Goal: Find specific fact: Find specific fact

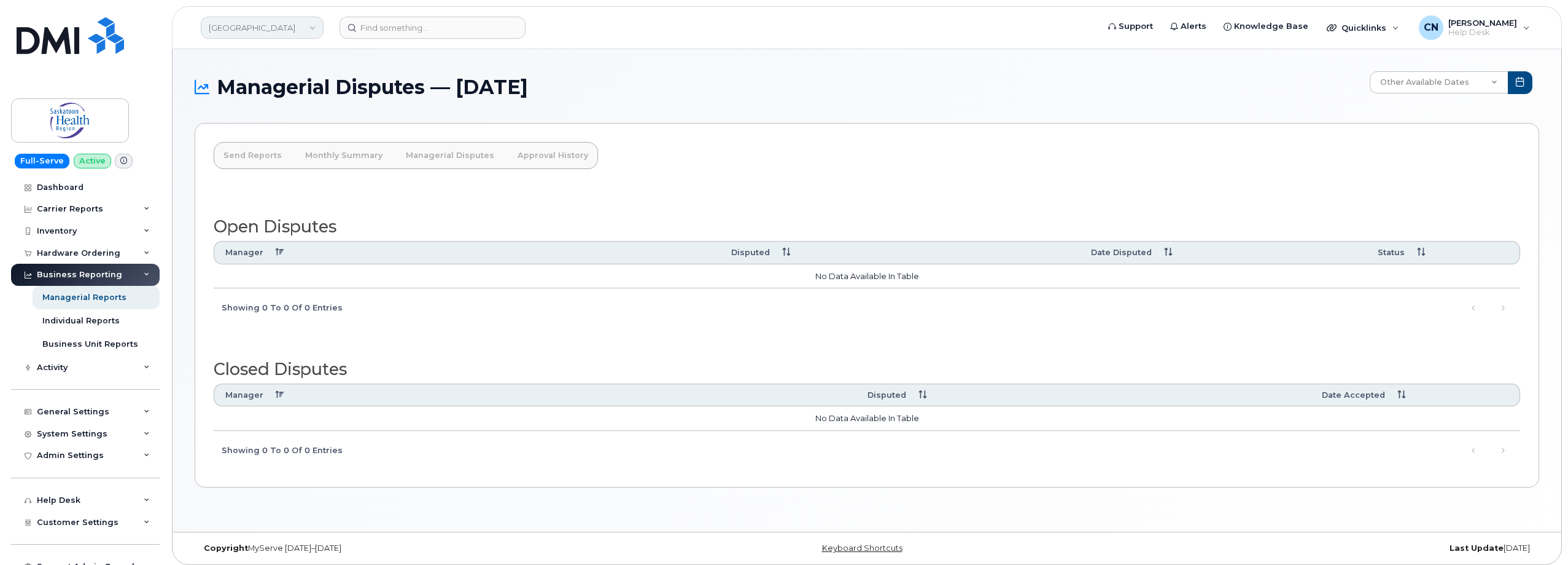
click at [252, 27] on link "Saskatoon Health Region" at bounding box center [262, 28] width 123 height 22
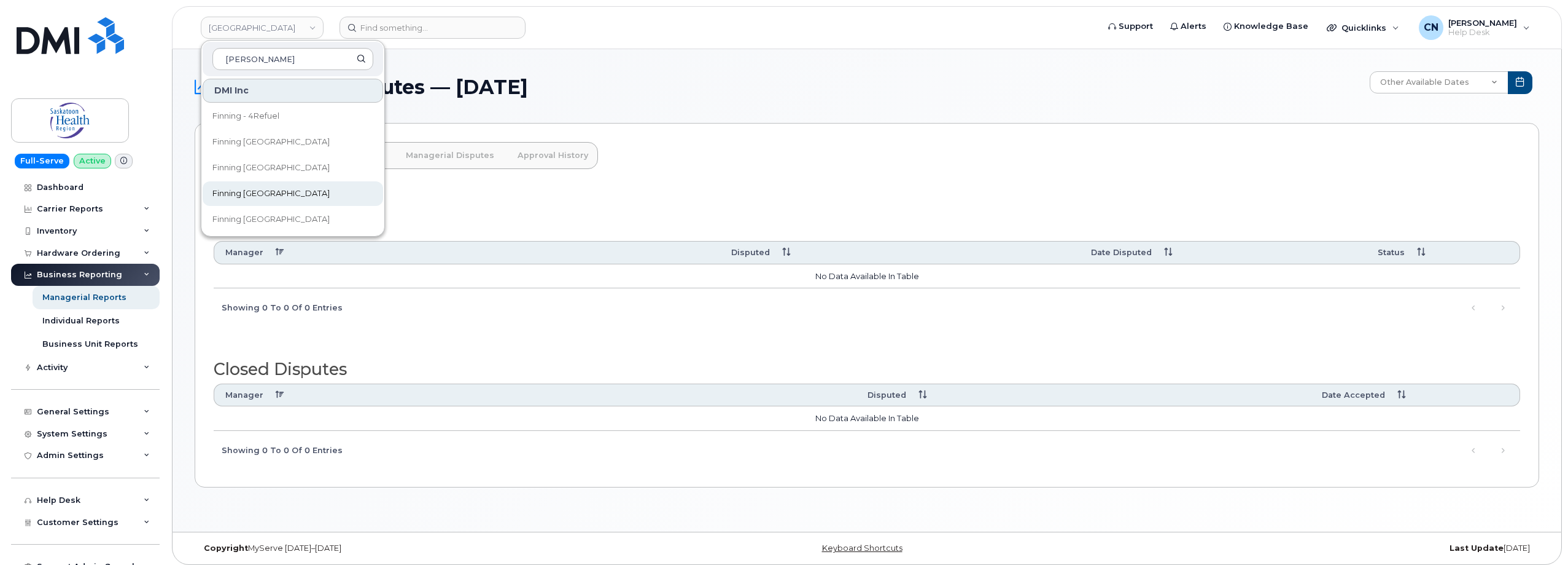
type input "finn"
drag, startPoint x: 257, startPoint y: 190, endPoint x: 243, endPoint y: 158, distance: 34.9
click at [257, 190] on span "Finning [GEOGRAPHIC_DATA]" at bounding box center [271, 194] width 117 height 12
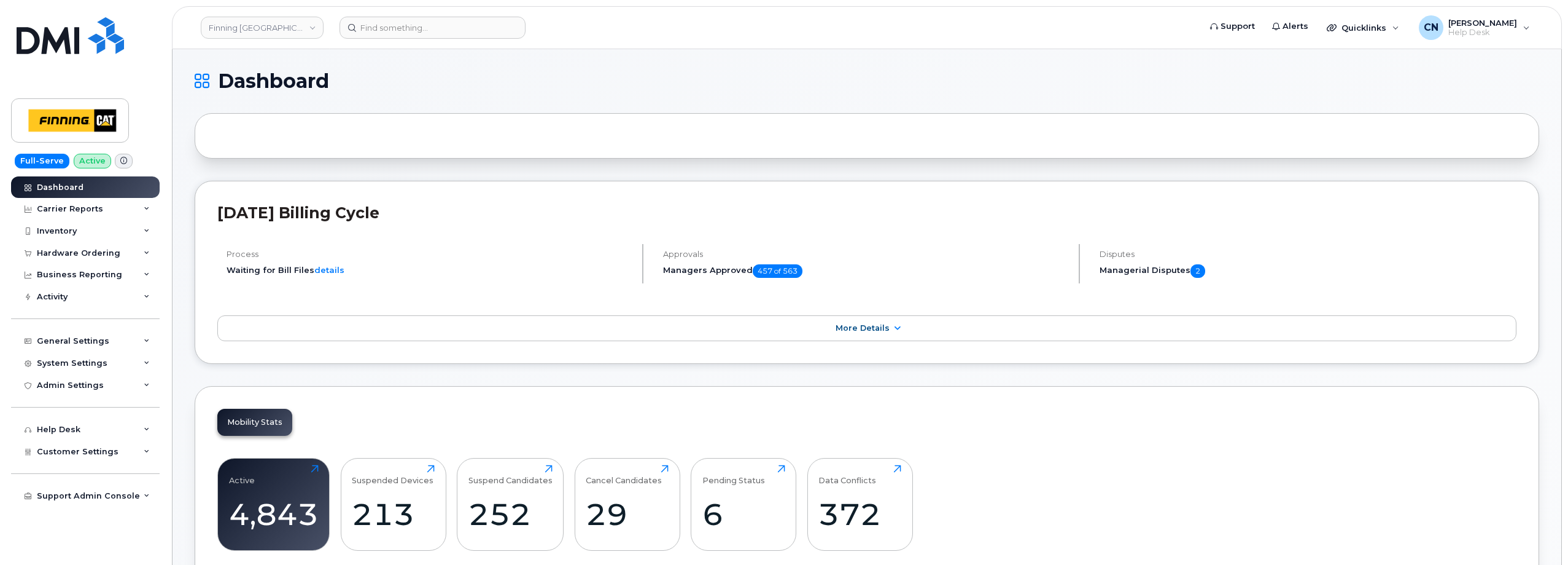
click at [369, 410] on div "Mobility Stats Active 4,843 Click to view more Suspended Devices 213 Click to v…" at bounding box center [866, 490] width 1344 height 208
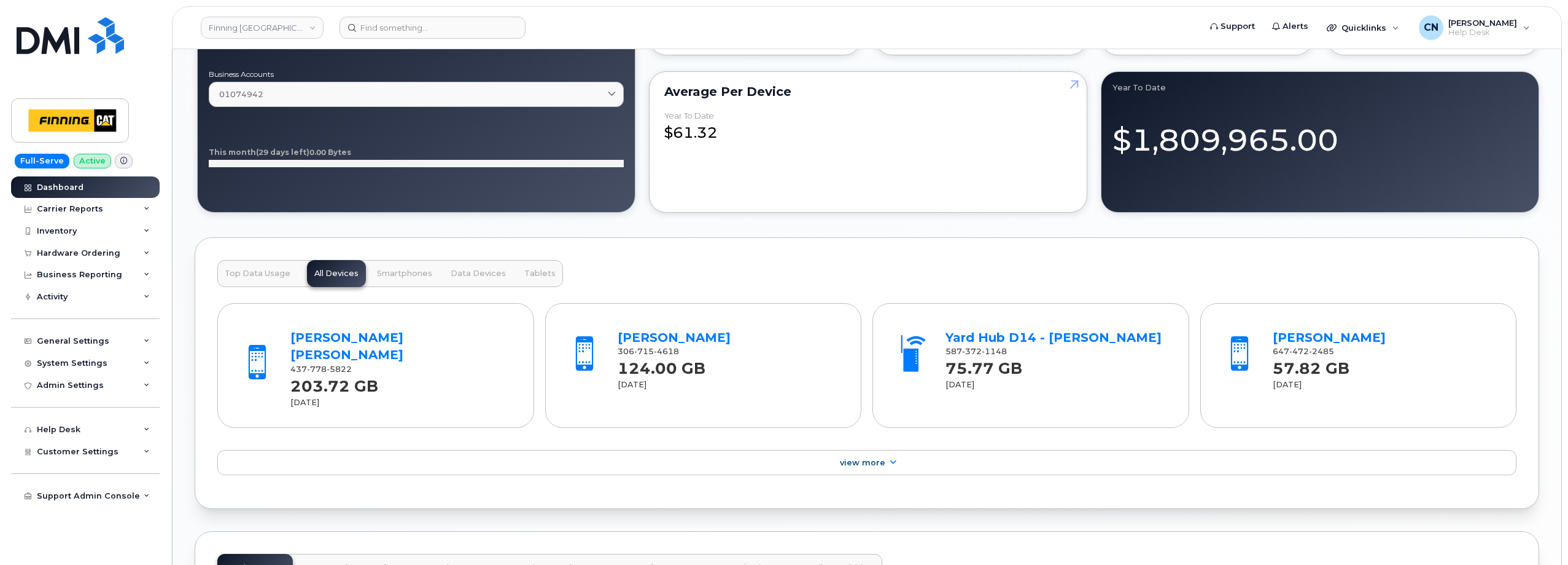
scroll to position [1167, 0]
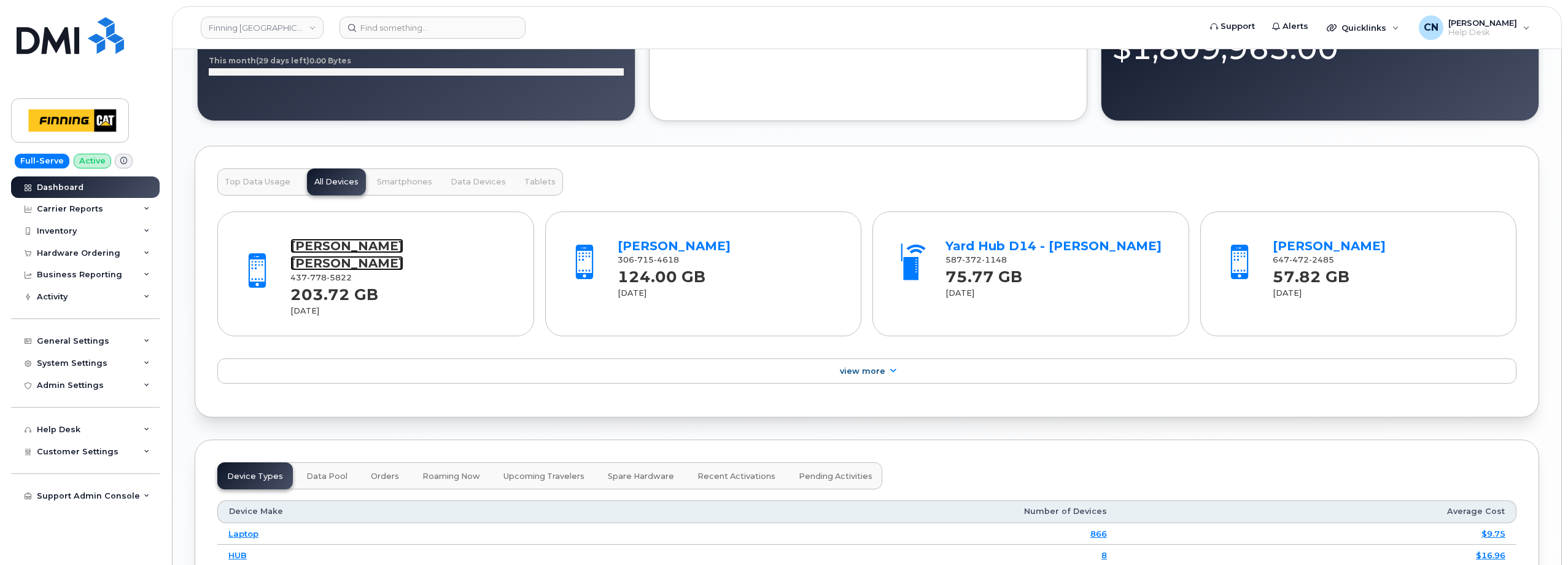
click at [318, 244] on link "[PERSON_NAME] [PERSON_NAME]" at bounding box center [346, 255] width 113 height 33
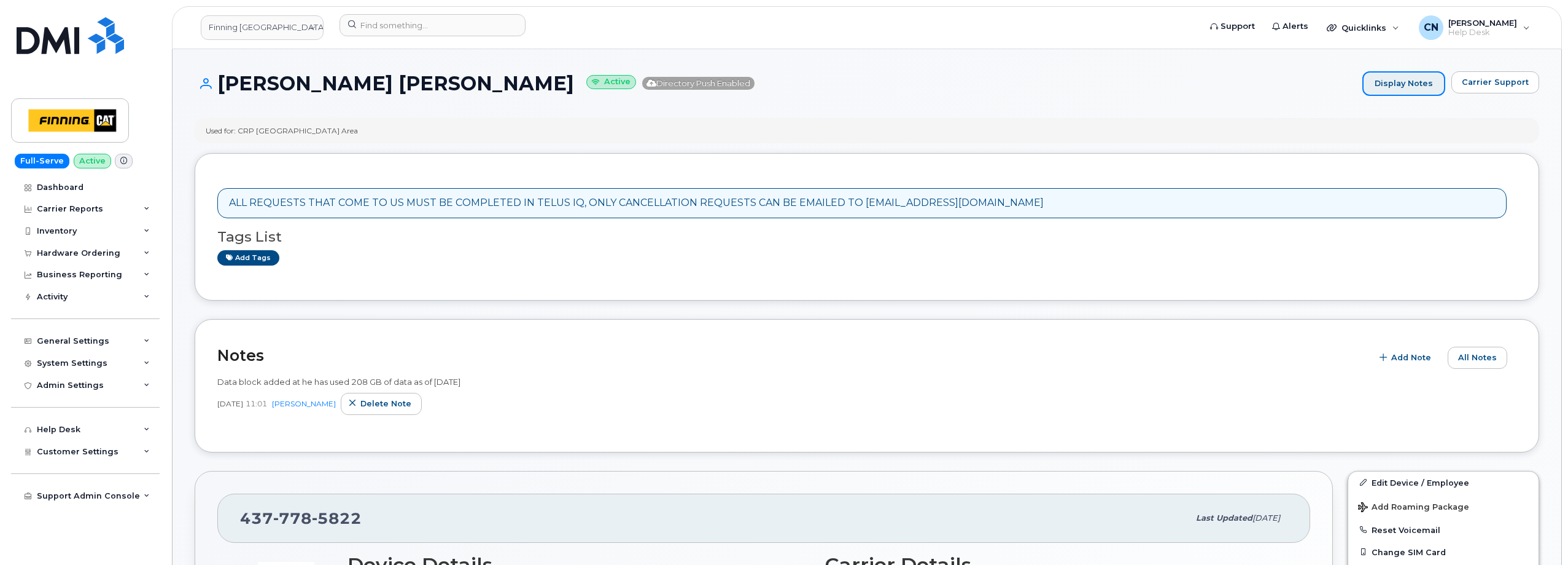
click at [1436, 73] on link "Display Notes" at bounding box center [1404, 83] width 83 height 24
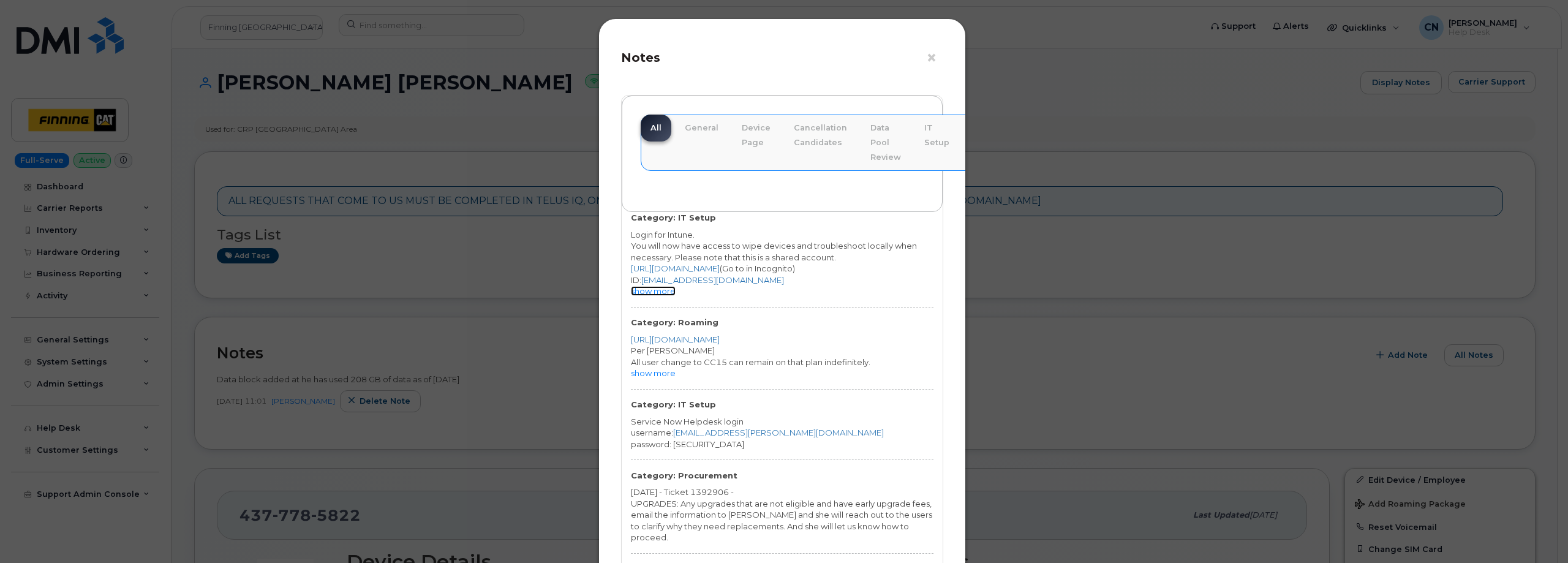
click at [648, 292] on link "show more" at bounding box center [653, 290] width 45 height 9
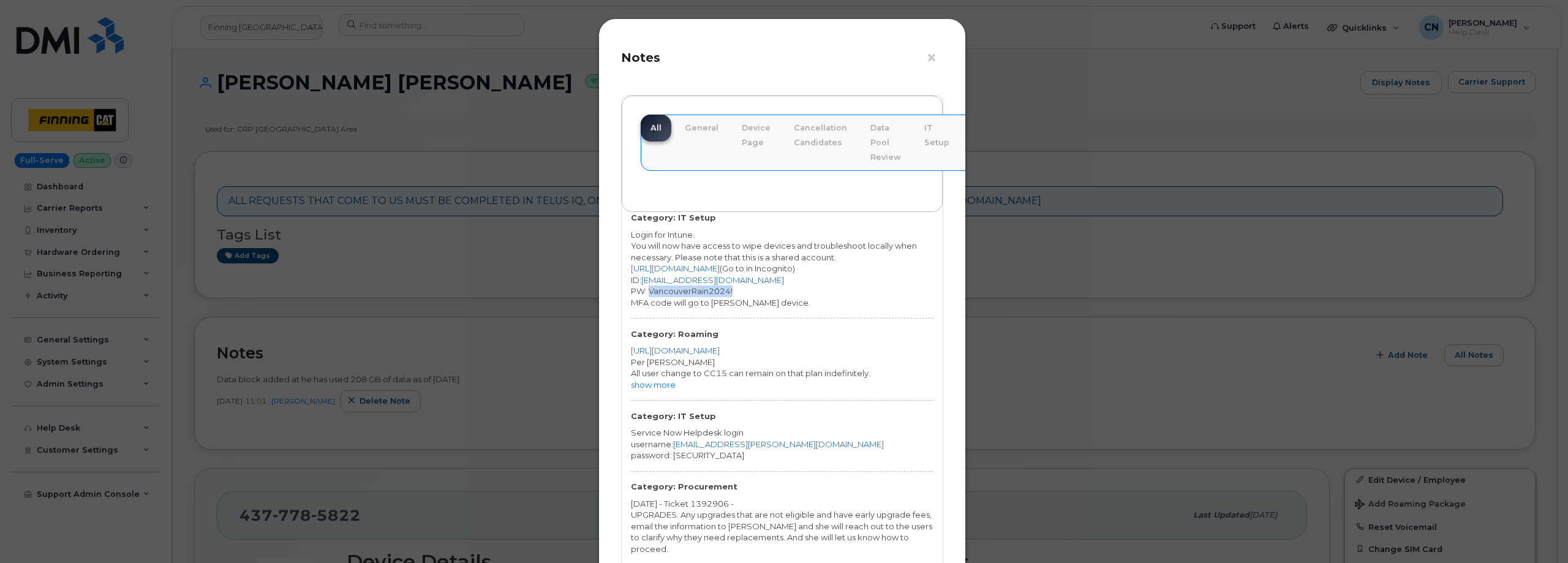
drag, startPoint x: 740, startPoint y: 292, endPoint x: 648, endPoint y: 291, distance: 92.0
click at [648, 291] on div "PW: VancouverRain2024!" at bounding box center [781, 291] width 302 height 12
copy div "VancouverRain2024!"
